Goal: Transaction & Acquisition: Obtain resource

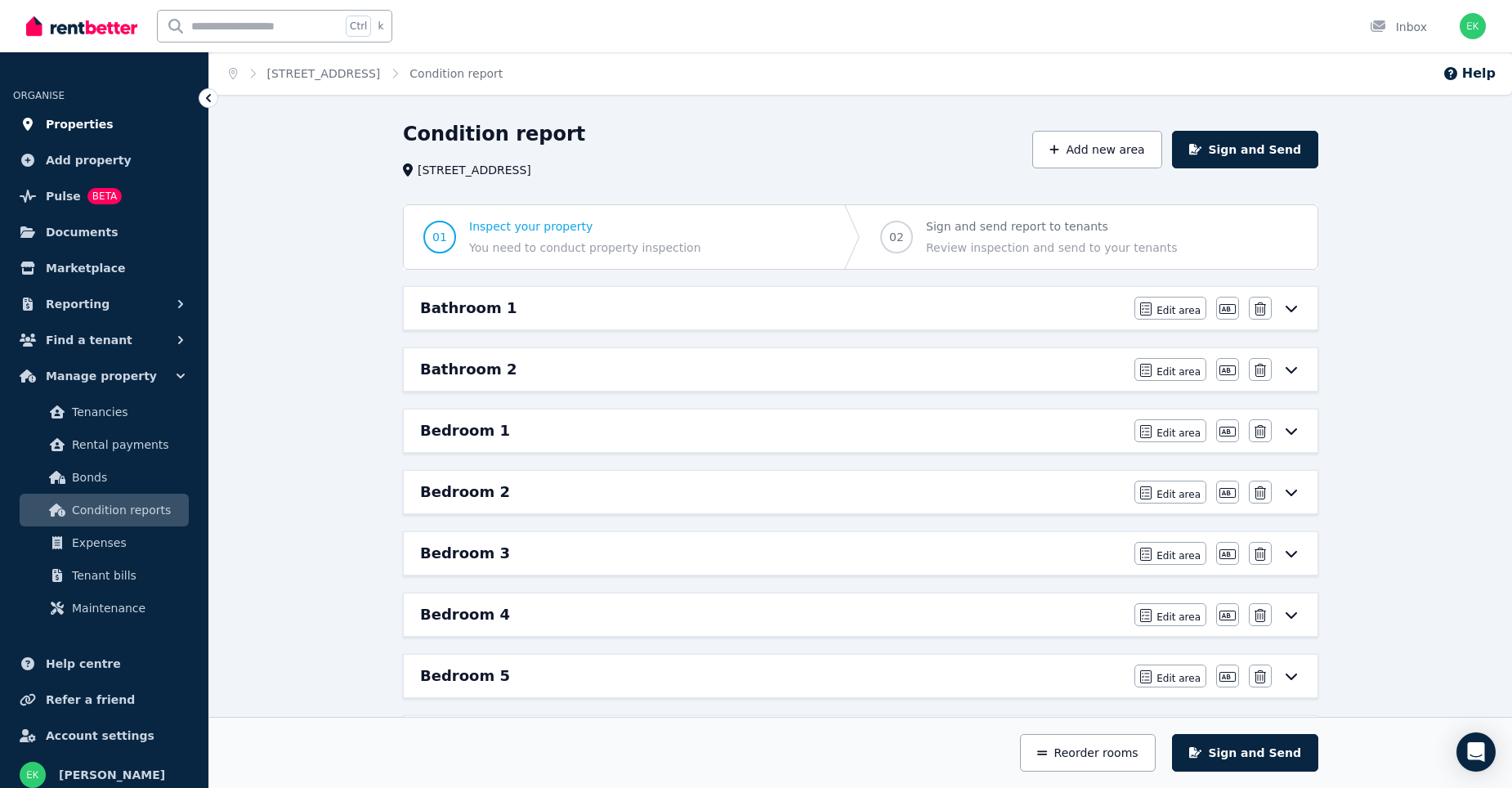
click at [88, 118] on span "Properties" at bounding box center [79, 124] width 68 height 19
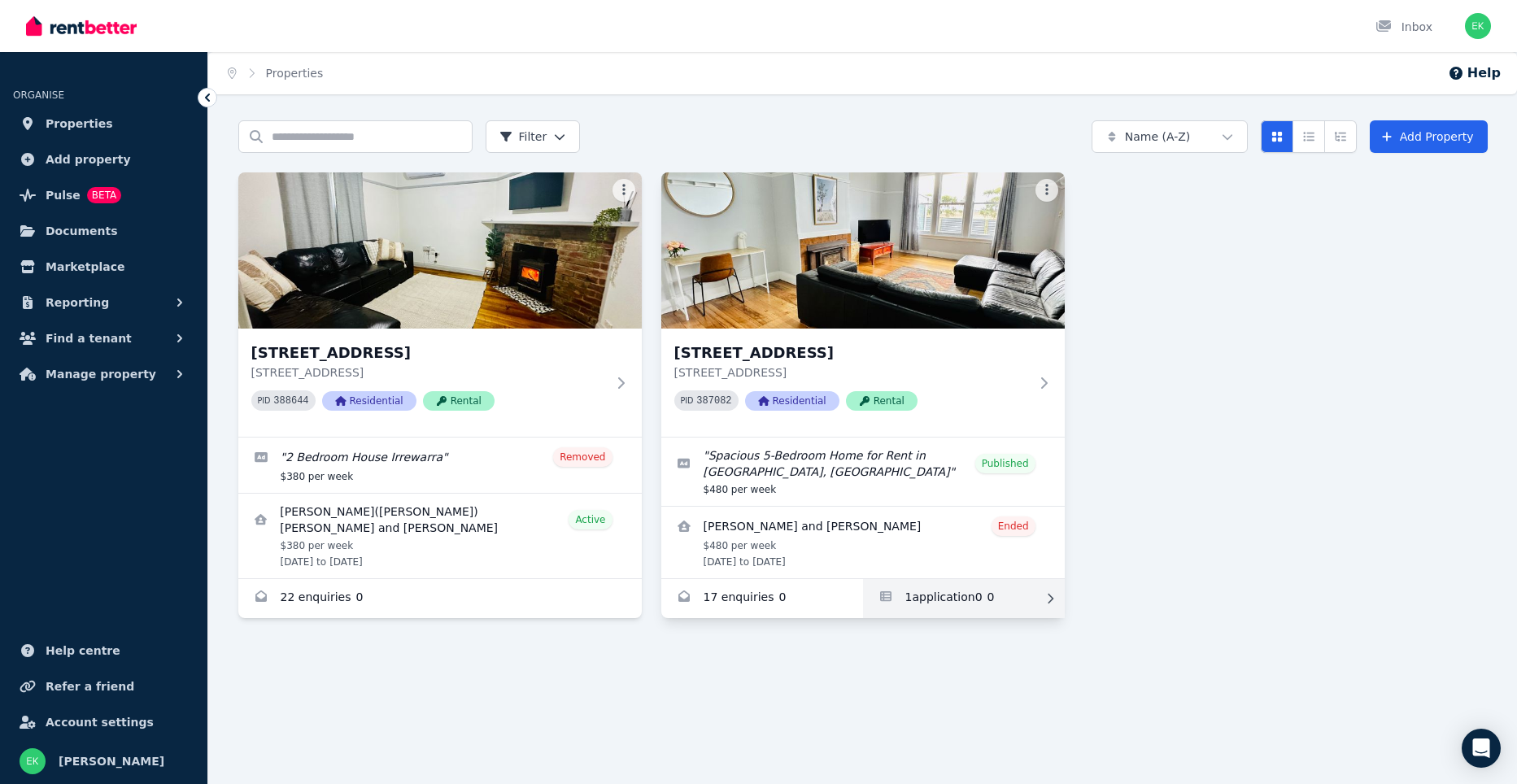
click at [1016, 599] on link "Applications for 1265 Gnarpurt Rd, Lismore" at bounding box center [964, 598] width 201 height 39
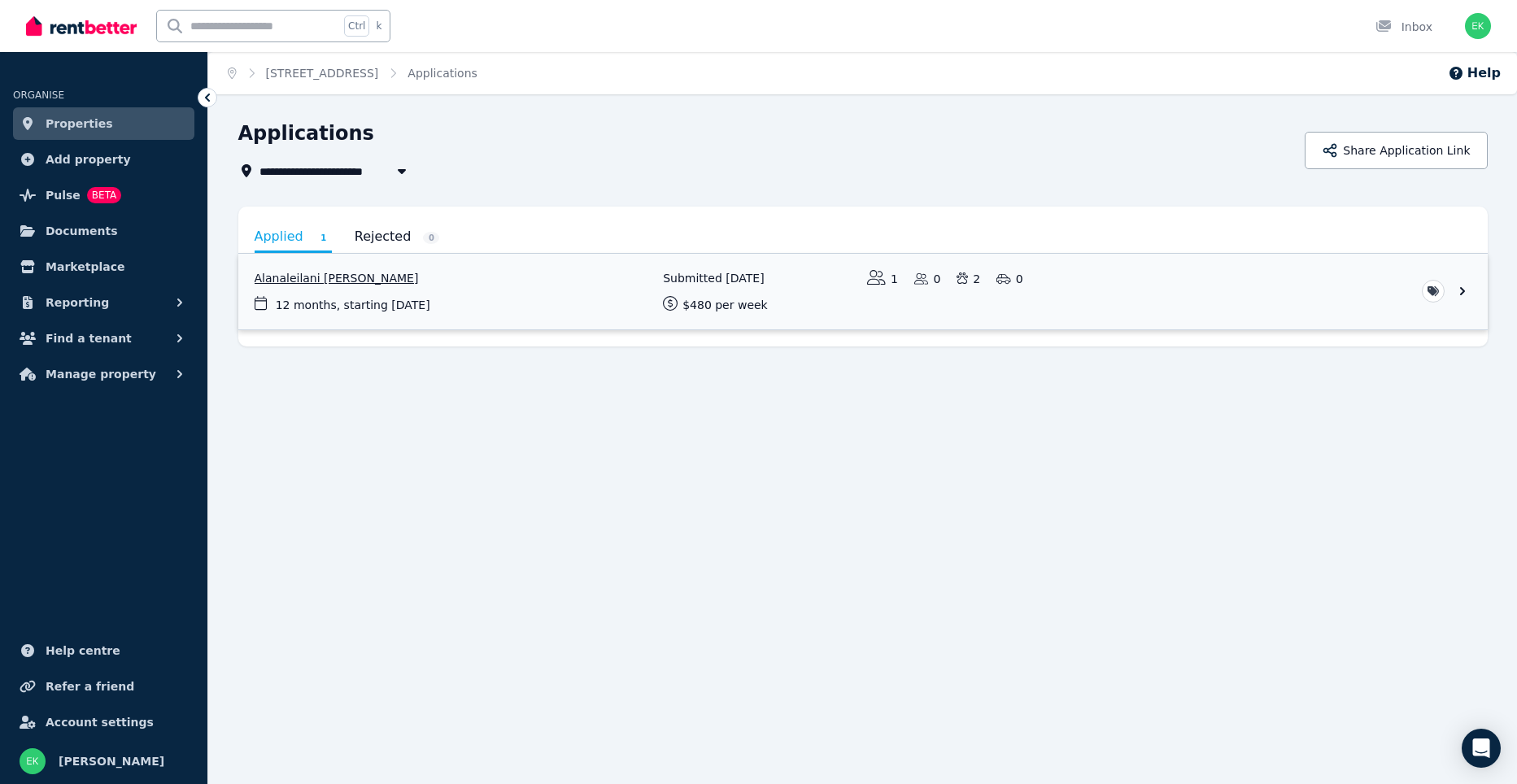
click at [1186, 289] on link "View application: Alanaleilani Connolly" at bounding box center [862, 291] width 1249 height 75
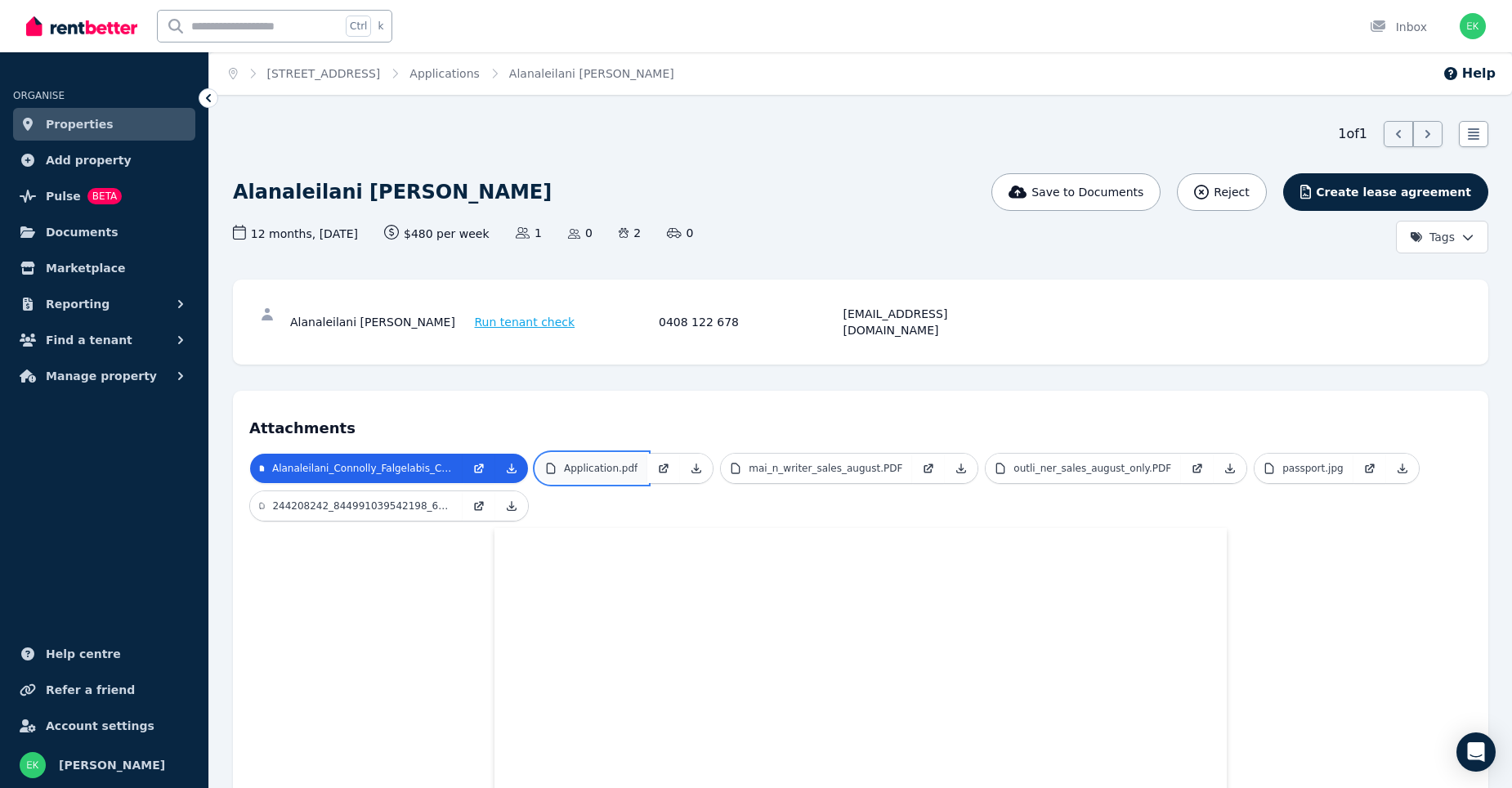
click at [610, 462] on p "Application.pdf" at bounding box center [601, 468] width 74 height 13
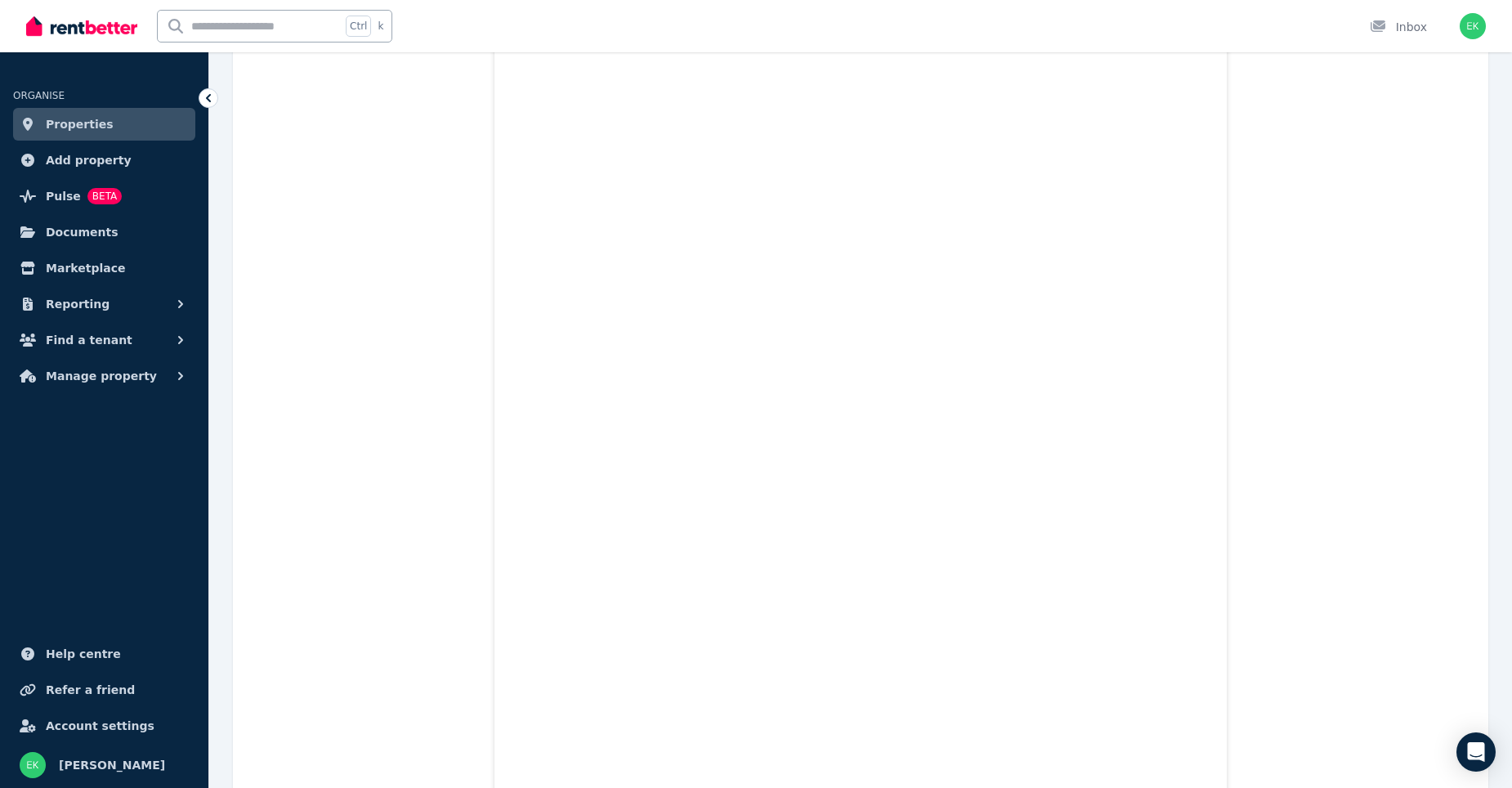
scroll to position [11347, 0]
drag, startPoint x: 1483, startPoint y: 171, endPoint x: 1505, endPoint y: 141, distance: 37.2
drag, startPoint x: 1505, startPoint y: 141, endPoint x: 1523, endPoint y: 68, distance: 75.2
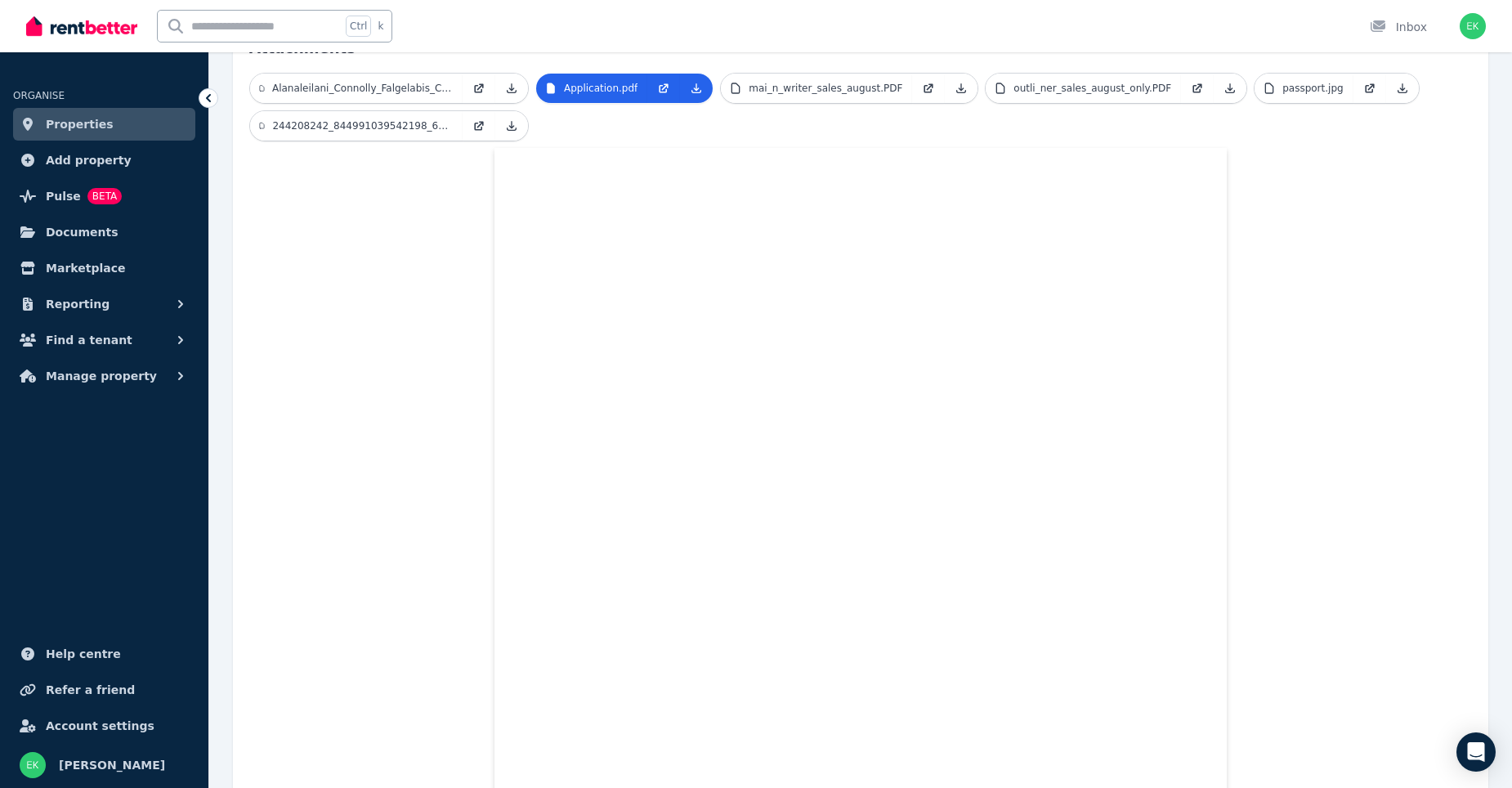
scroll to position [307, 0]
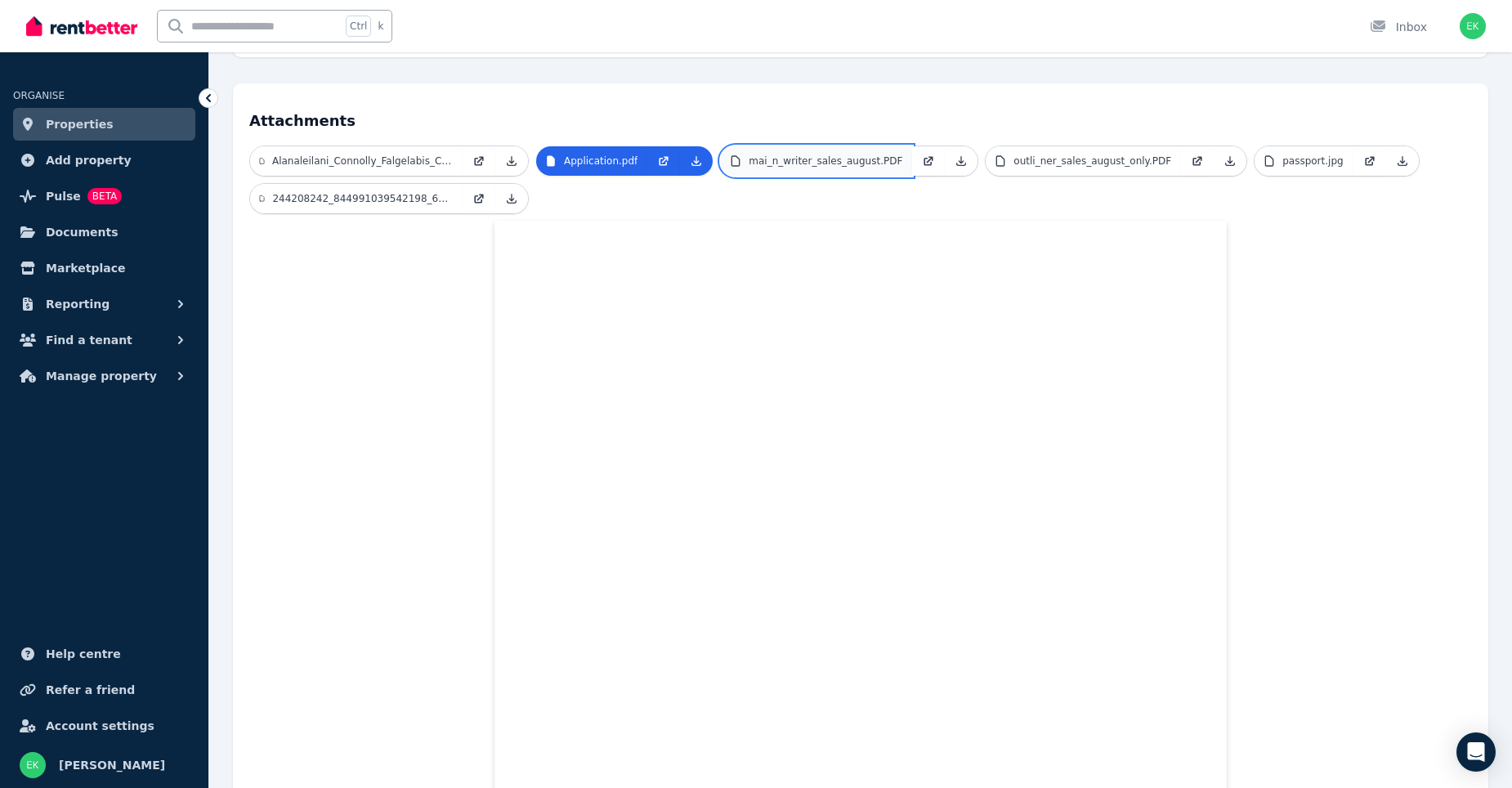
click at [828, 156] on link "mai_n_writer_sales_august.PDF" at bounding box center [816, 160] width 191 height 29
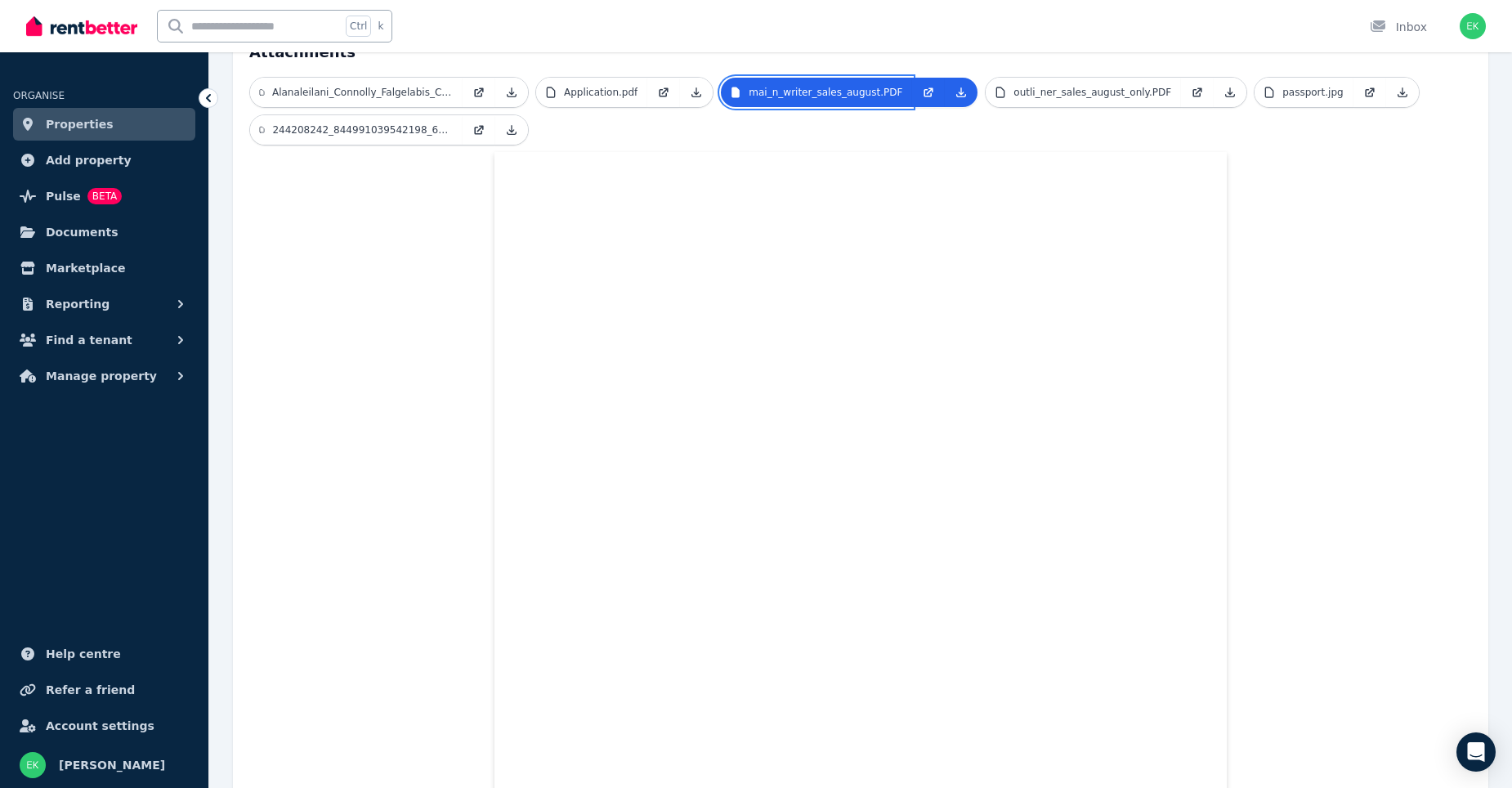
scroll to position [59, 0]
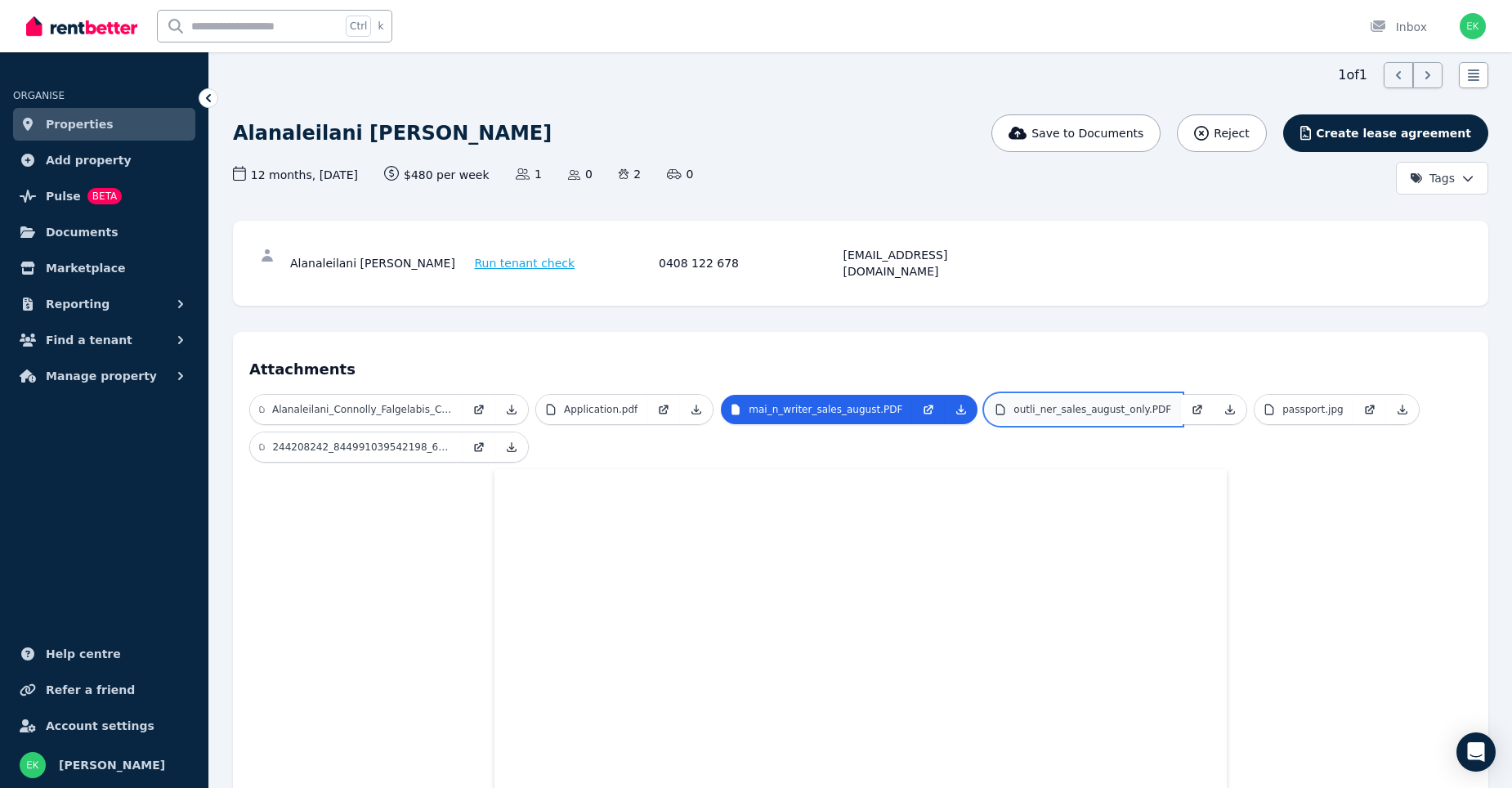
click at [1078, 403] on p "outli_ner_sales_august_only.PDF" at bounding box center [1092, 409] width 157 height 13
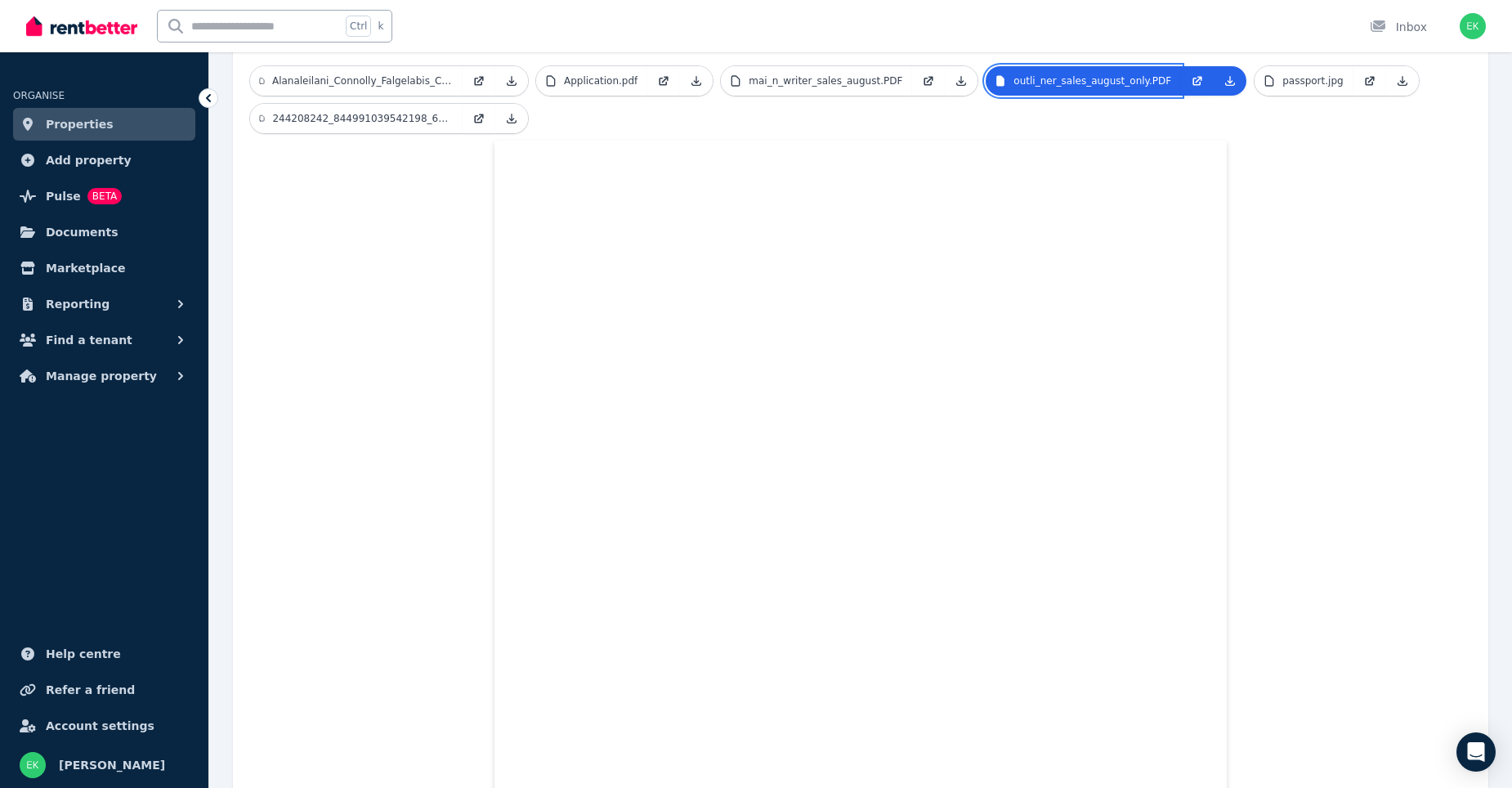
scroll to position [141, 0]
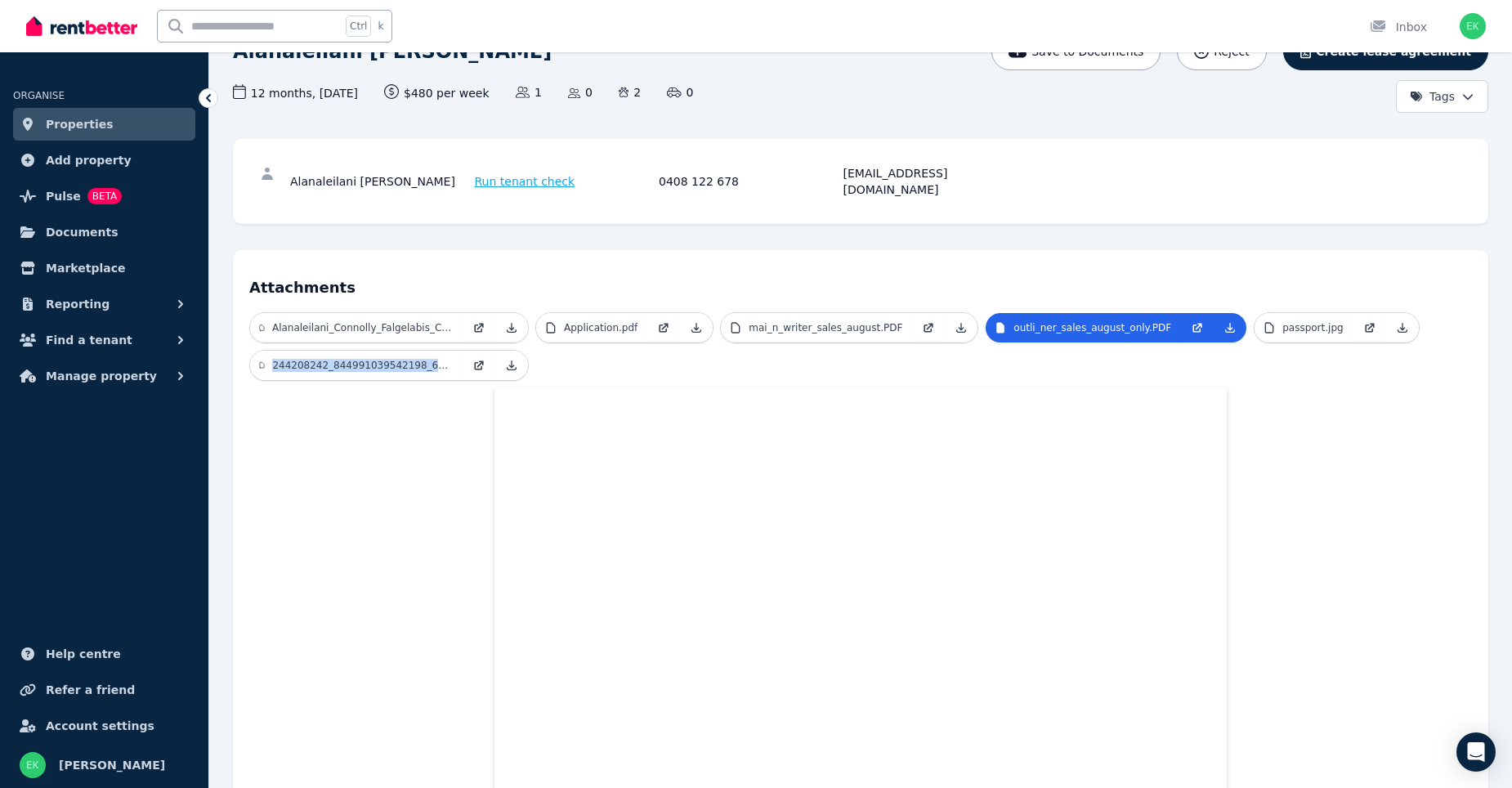
click at [1276, 333] on ul "Alanaleilani_Connolly_Falgelabis_Cop_145_Add_12_not_signed.pdf Application.pdf …" at bounding box center [860, 349] width 1223 height 75
drag, startPoint x: 1276, startPoint y: 333, endPoint x: 1275, endPoint y: 315, distance: 18.0
click at [1282, 321] on p "passport.jpg" at bounding box center [1312, 327] width 61 height 13
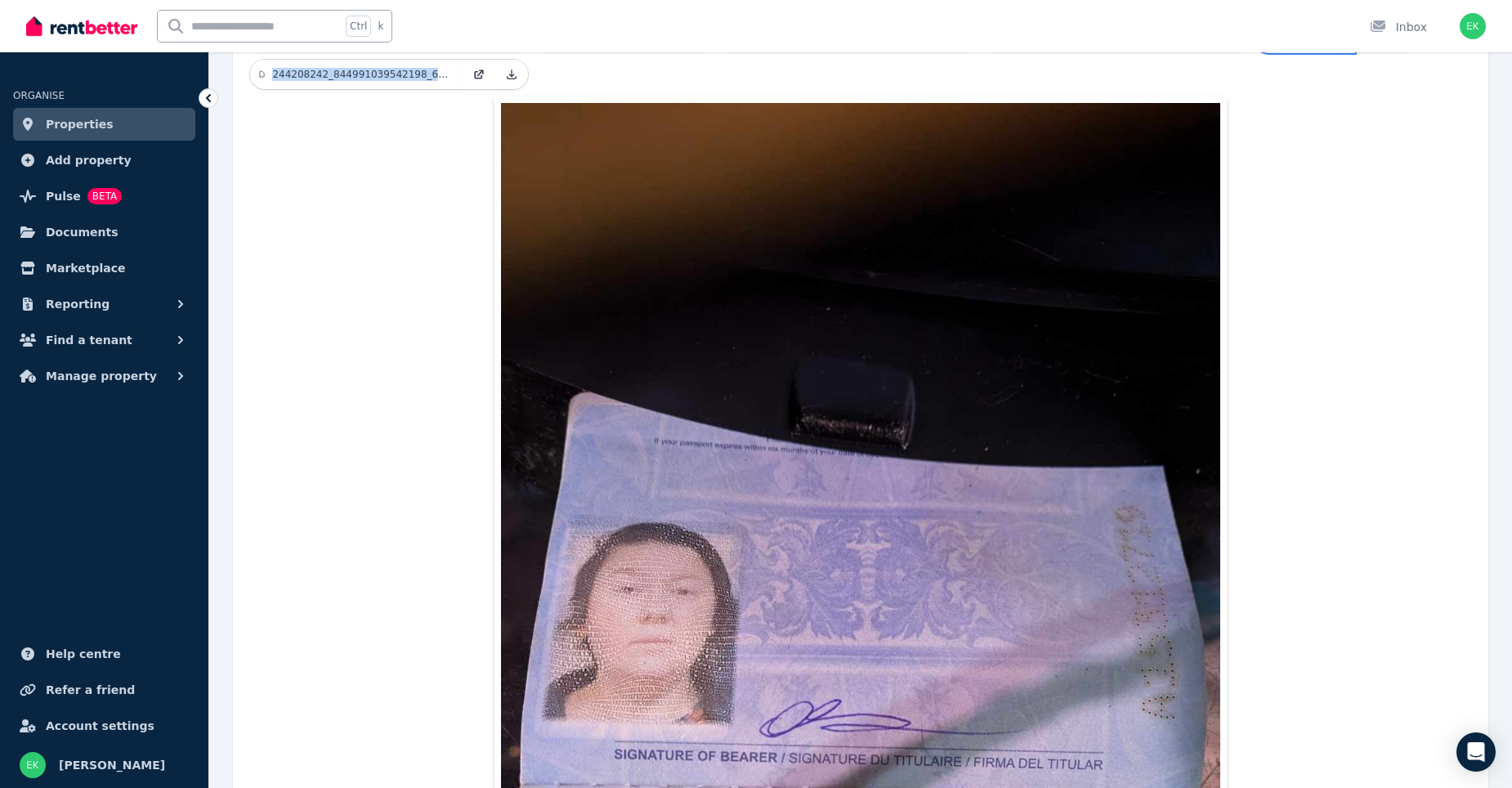
scroll to position [327, 0]
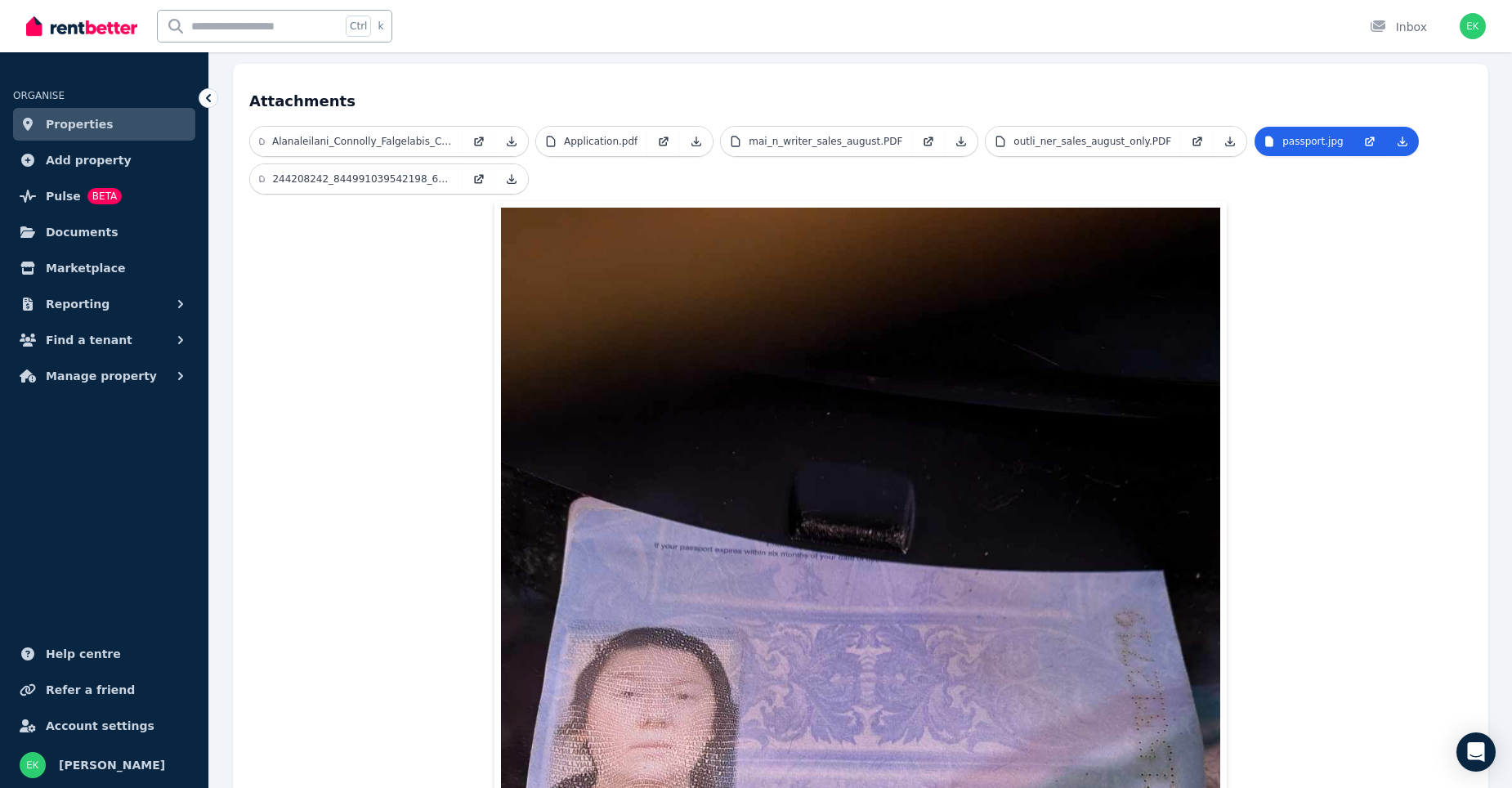
drag, startPoint x: 398, startPoint y: 219, endPoint x: 408, endPoint y: 190, distance: 30.7
click at [416, 171] on link "244208242_844991039542198_6441329211951425492_n.jpg" at bounding box center [356, 179] width 213 height 29
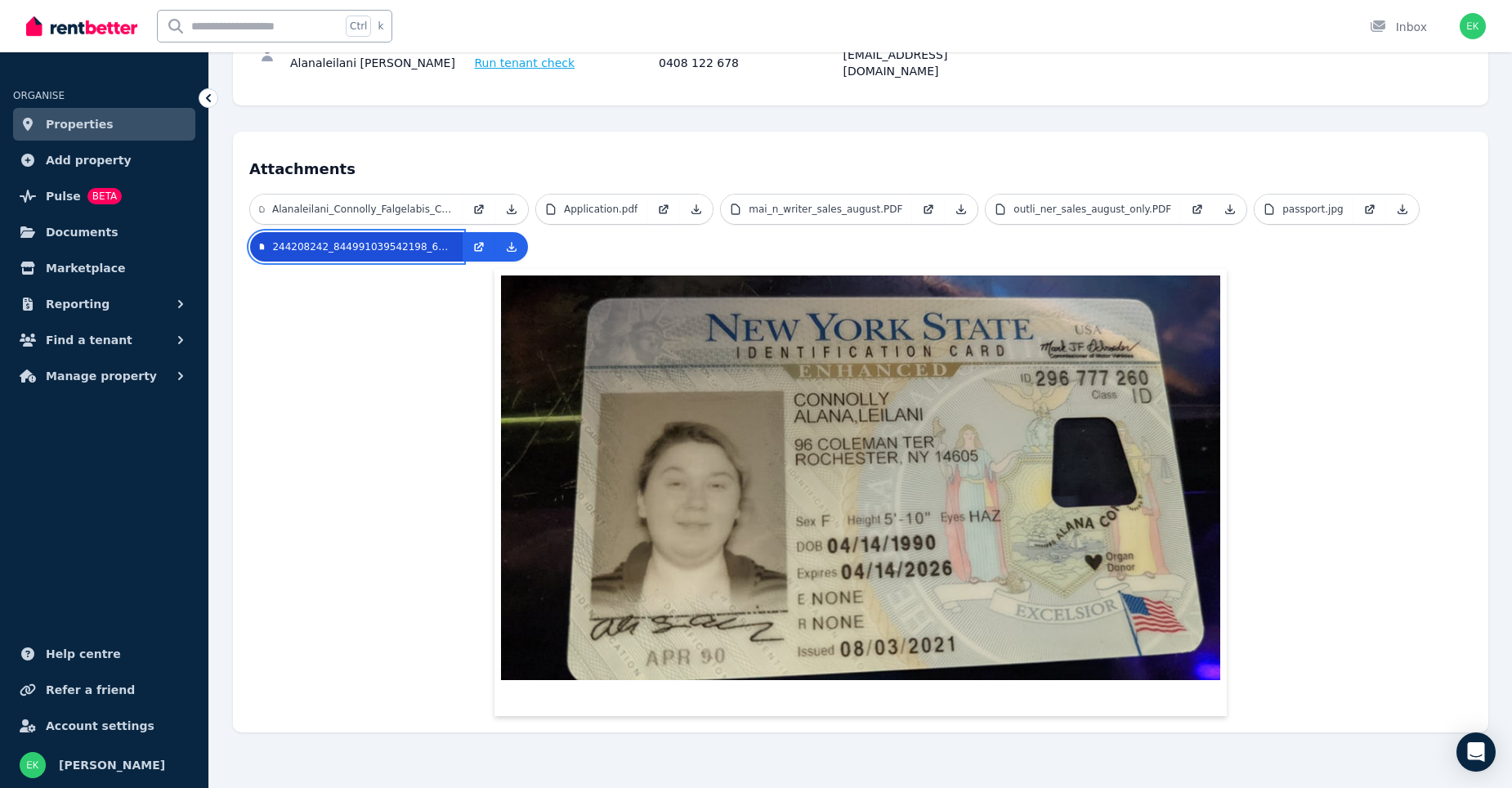
scroll to position [243, 0]
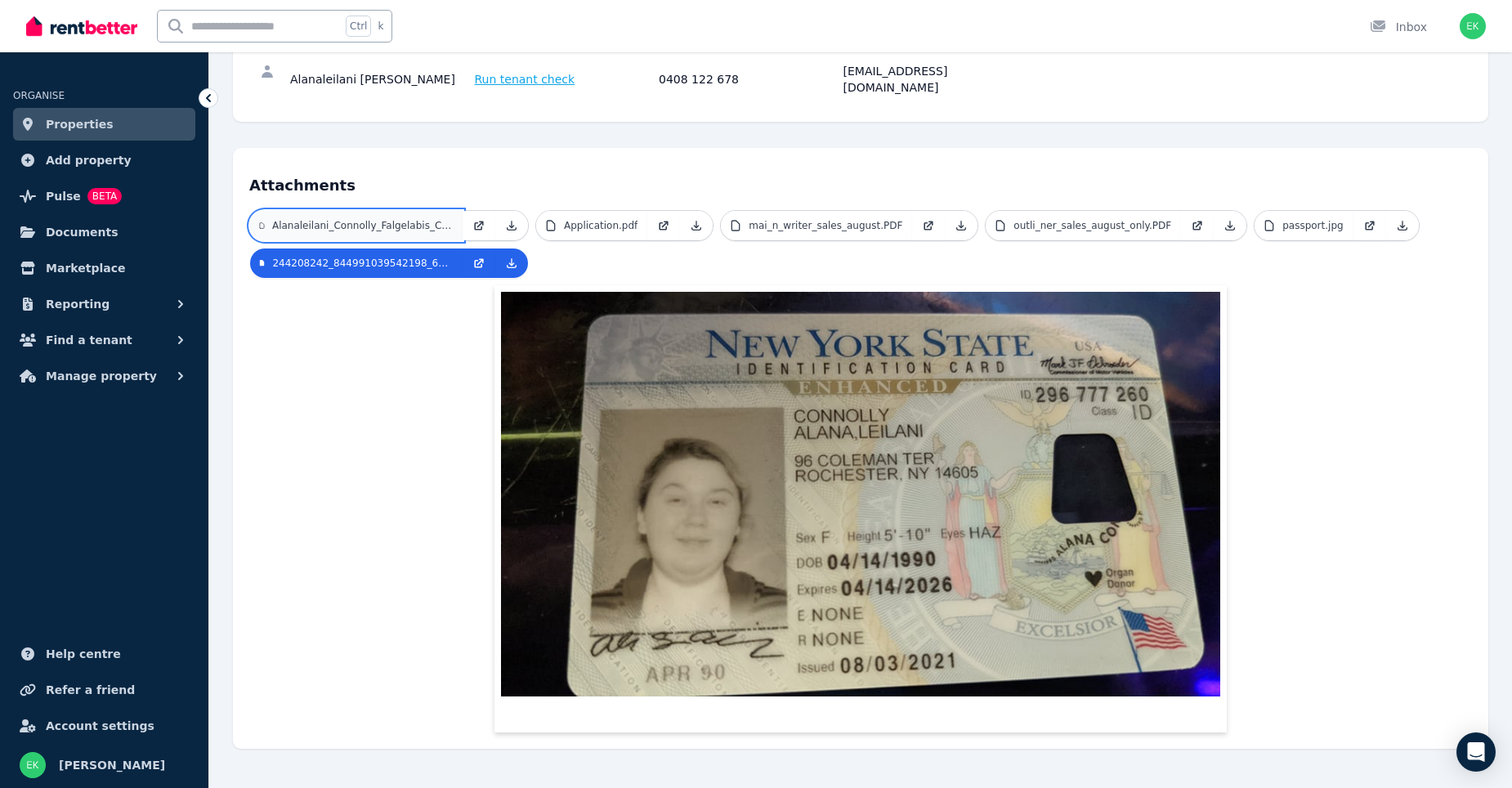
click at [413, 219] on p "Alanaleilani_Connolly_Falgelabis_Cop_145_Add_12_not_signed.pdf" at bounding box center [362, 225] width 180 height 13
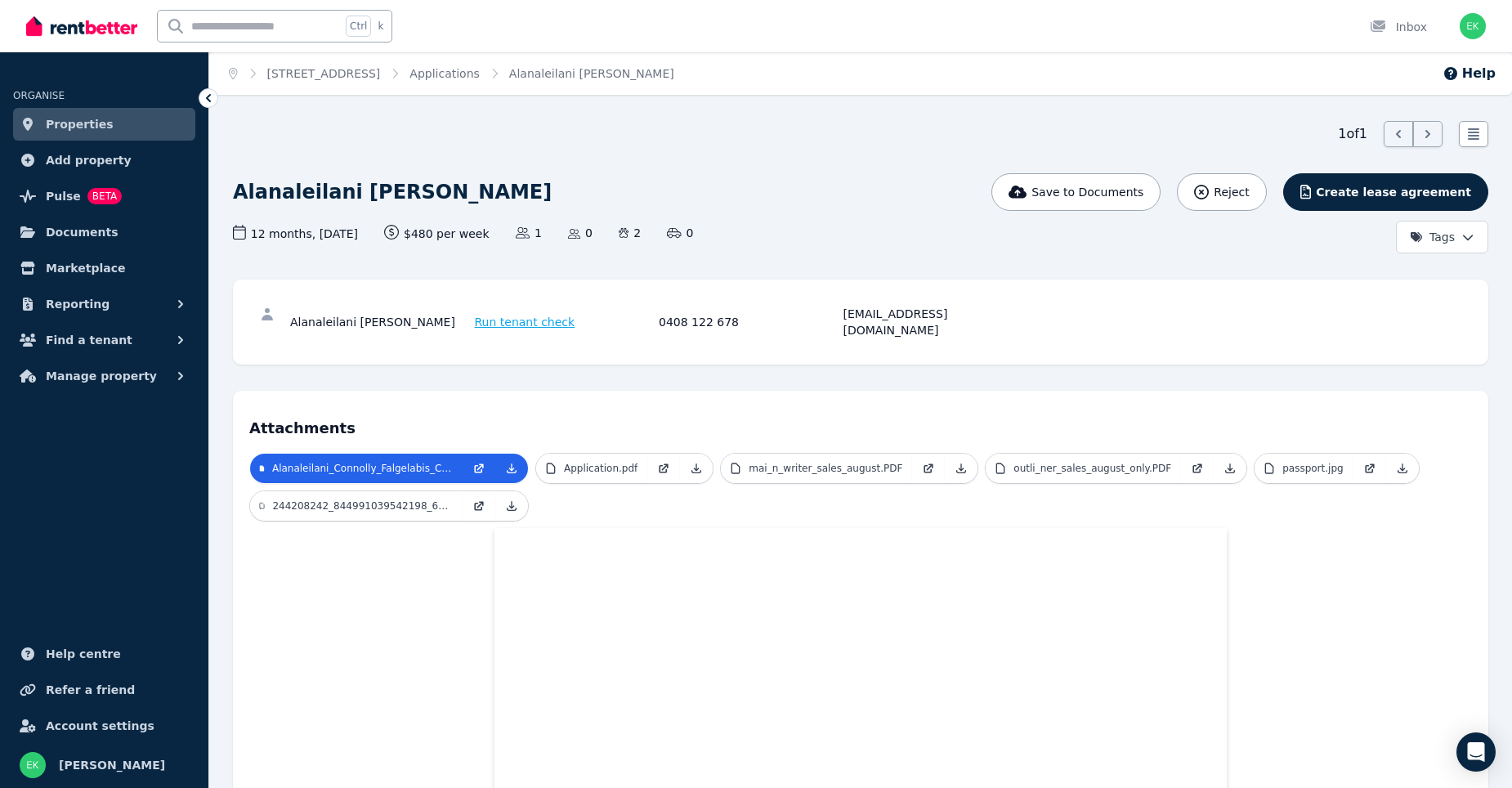
click at [796, 407] on h4 "Attachments" at bounding box center [860, 423] width 1223 height 33
drag, startPoint x: 1001, startPoint y: 311, endPoint x: 844, endPoint y: 323, distance: 157.5
click at [844, 323] on div "Alanaleilani [PERSON_NAME] Run tenant check 0408 122 678 [EMAIL_ADDRESS][DOMAIN…" at bounding box center [860, 321] width 1223 height 52
copy div "[EMAIL_ADDRESS][DOMAIN_NAME]"
